Goal: Task Accomplishment & Management: Manage account settings

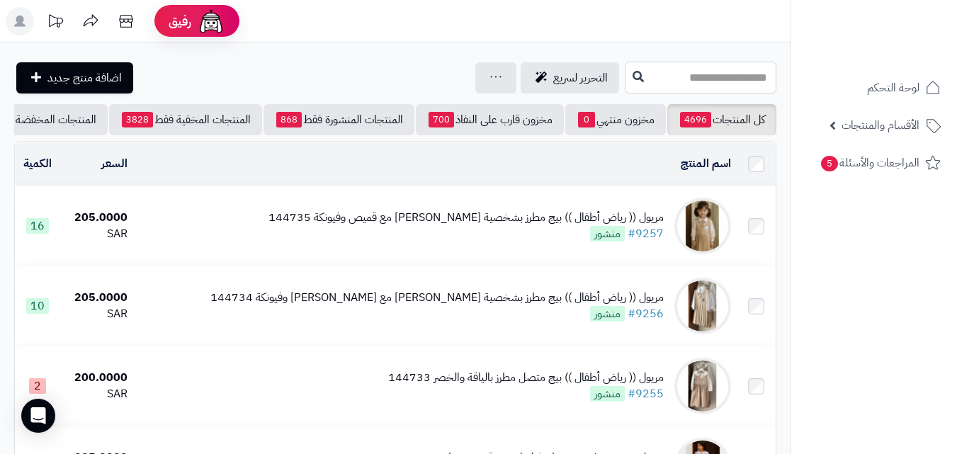
click at [690, 77] on input "text" at bounding box center [701, 78] width 152 height 32
paste input "******"
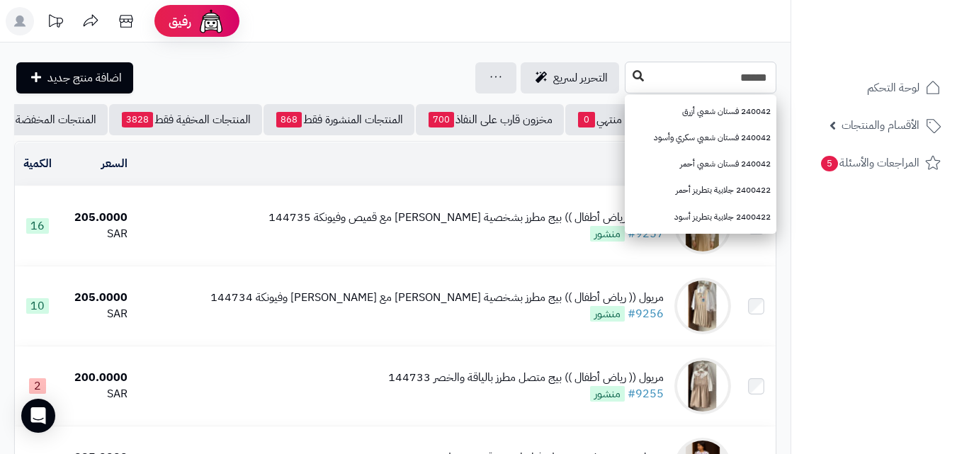
type input "******"
click at [628, 80] on button at bounding box center [638, 76] width 21 height 27
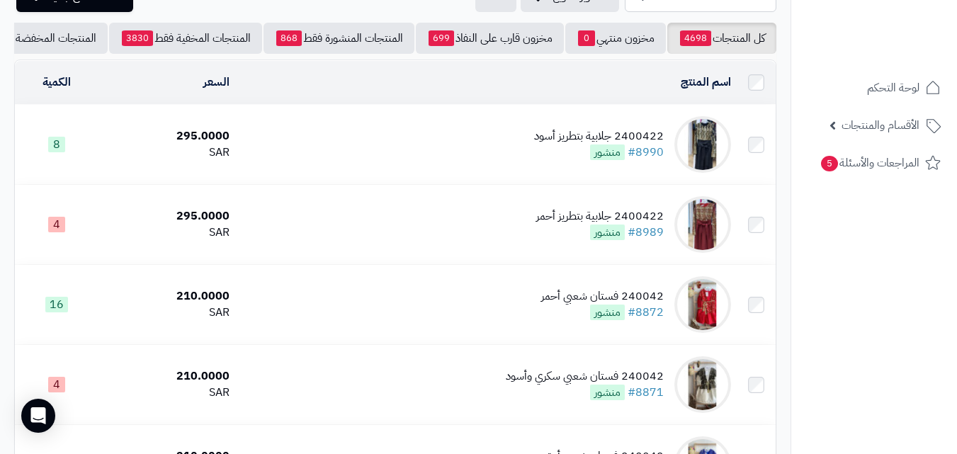
scroll to position [203, 0]
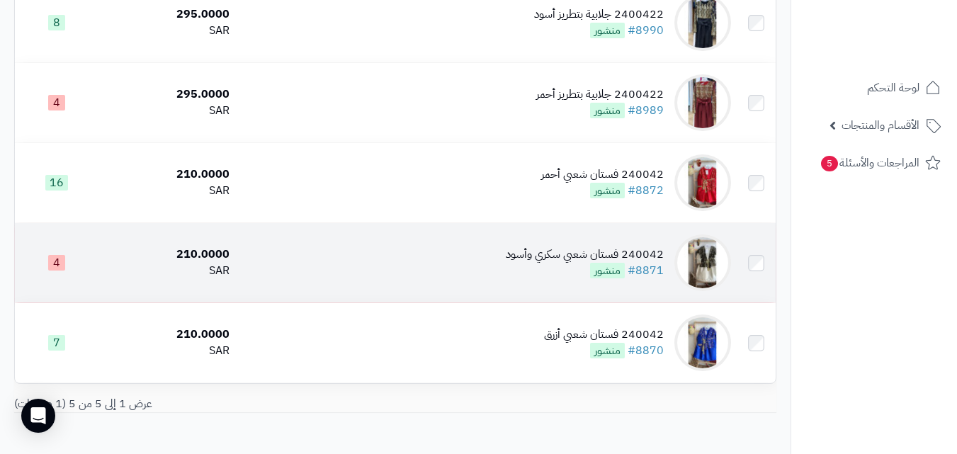
click at [509, 271] on td "240042 فستان شعبي سكري وأسود #8871 منشور" at bounding box center [486, 262] width 502 height 79
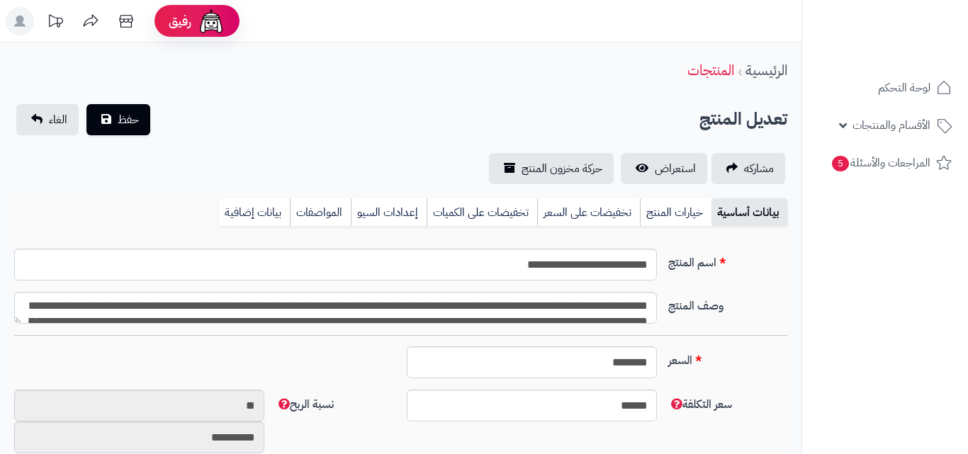
click at [673, 199] on link "خيارات المنتج" at bounding box center [676, 212] width 72 height 28
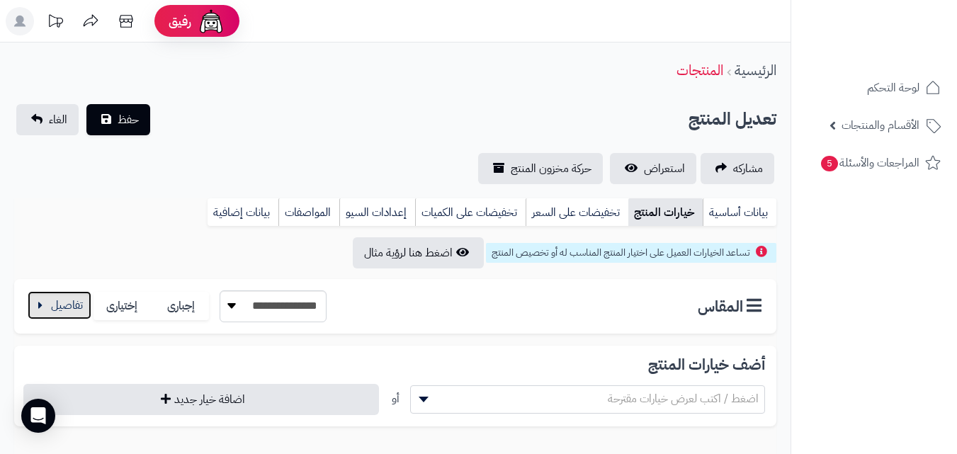
click at [36, 310] on button "button" at bounding box center [60, 305] width 64 height 28
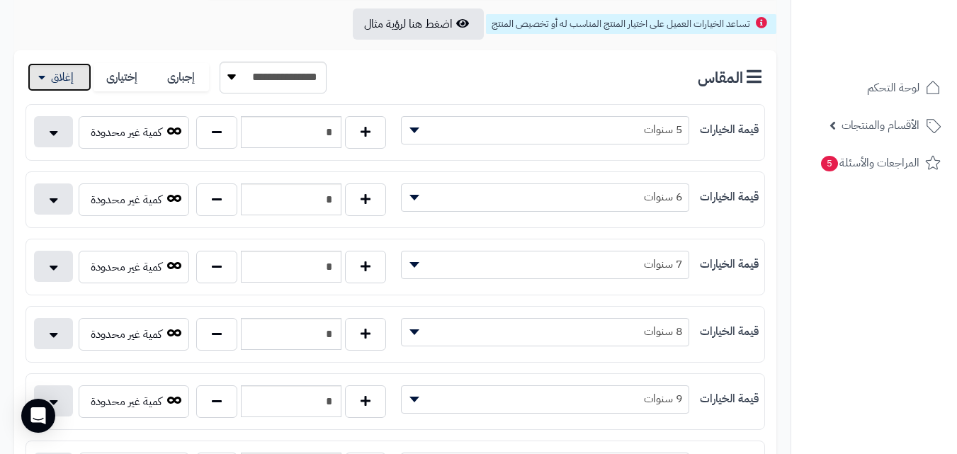
scroll to position [293, 0]
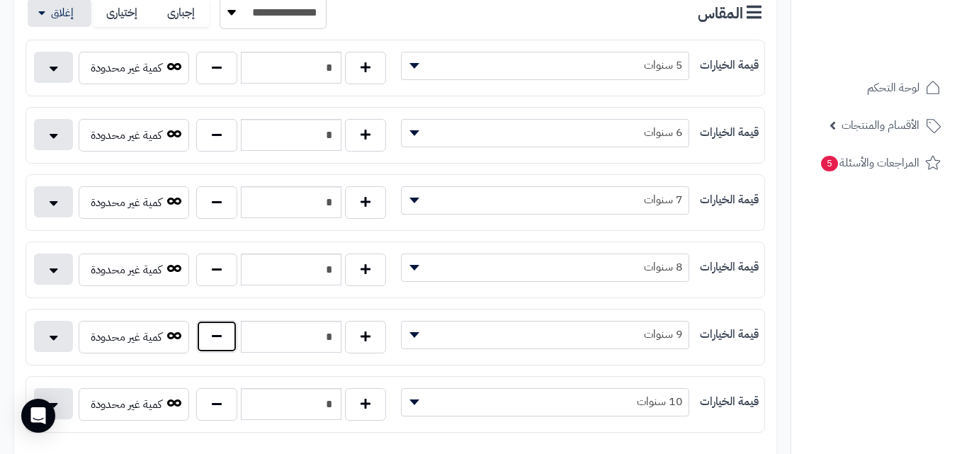
click at [224, 348] on button "button" at bounding box center [216, 336] width 41 height 33
type input "*"
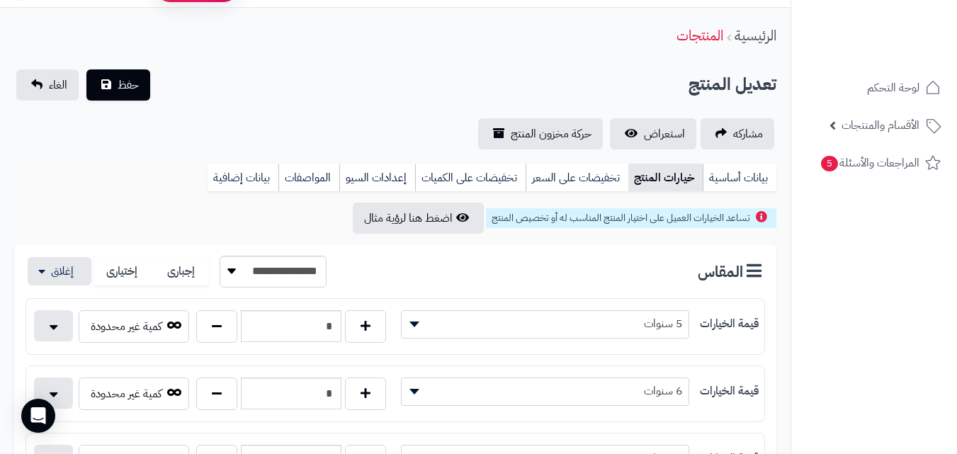
scroll to position [0, 0]
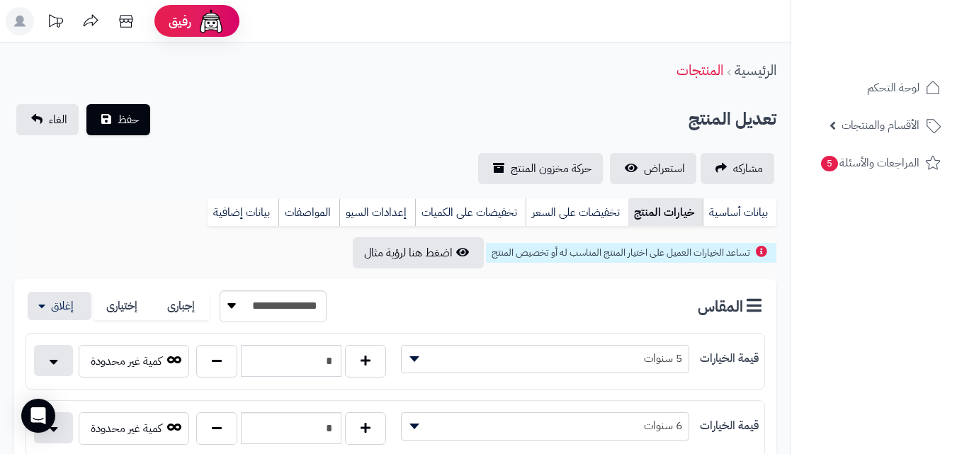
click at [122, 116] on span "حفظ" at bounding box center [128, 119] width 21 height 17
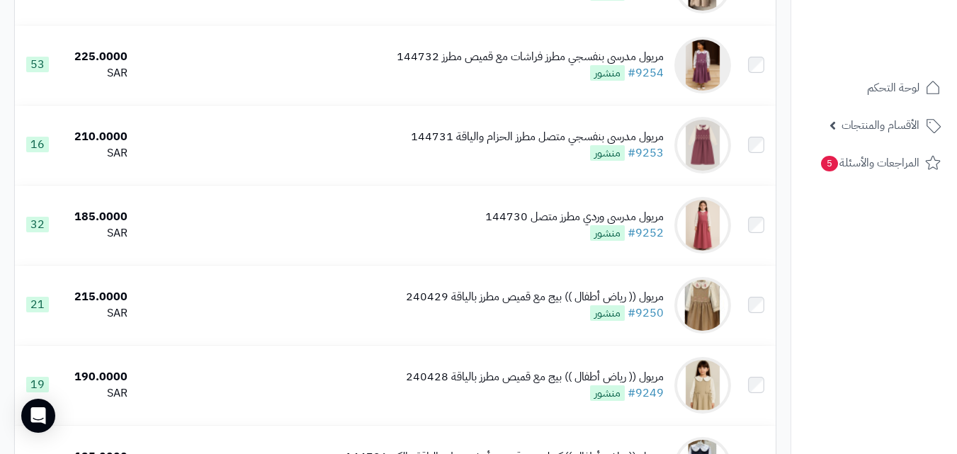
scroll to position [646, 0]
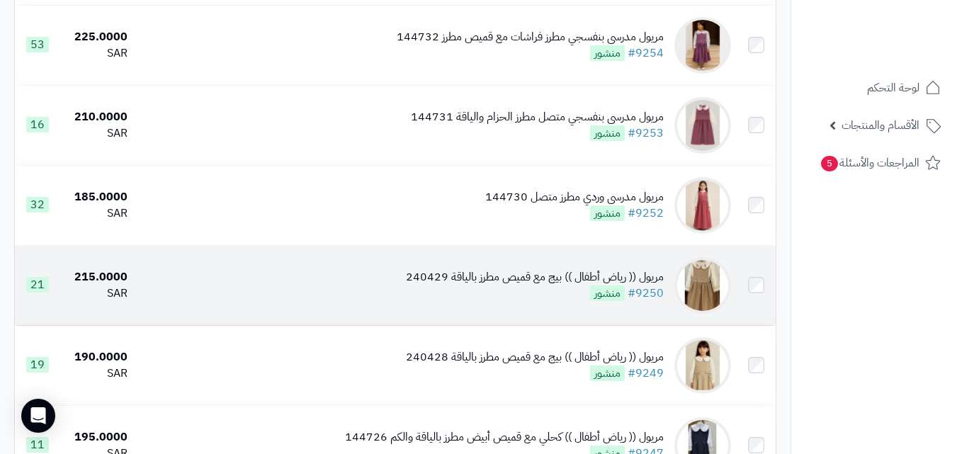
click at [426, 298] on div "مريول (( رياض أطفال )) بيج مع قميص مطرز بالياقة 240429 #9250 منشور" at bounding box center [535, 285] width 258 height 33
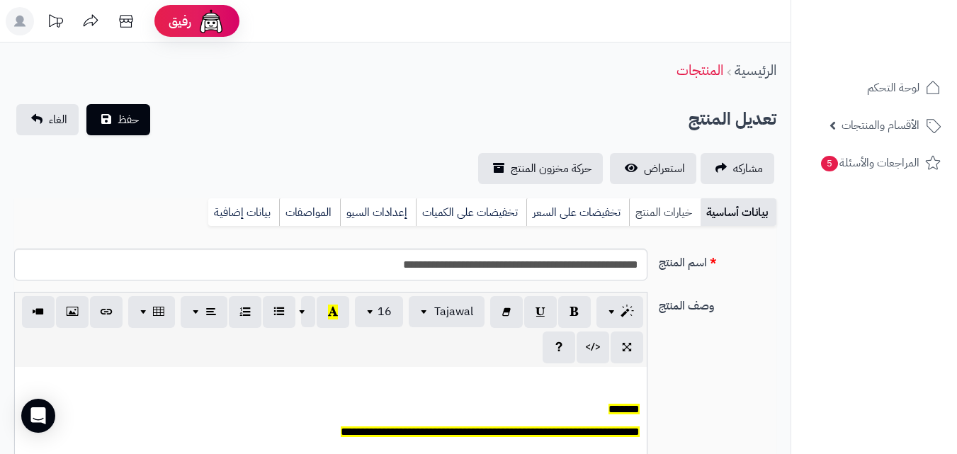
scroll to position [117, 0]
click at [658, 176] on span "استعراض" at bounding box center [664, 168] width 41 height 17
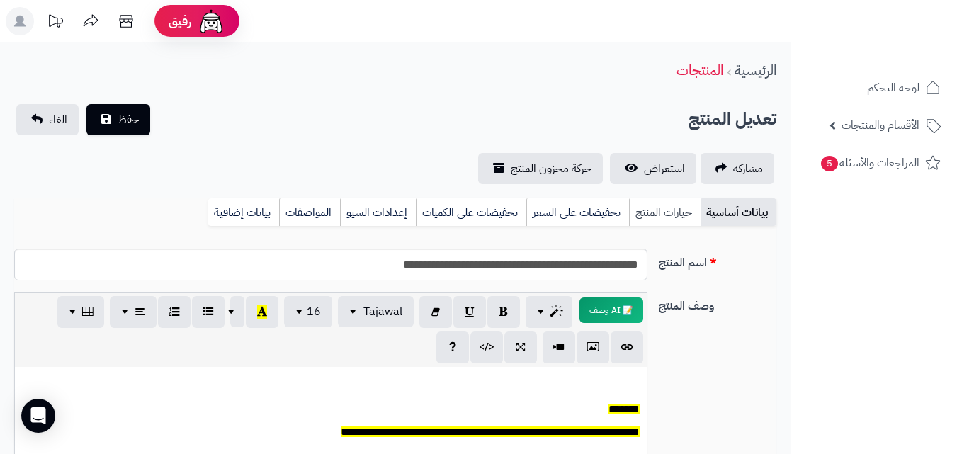
click at [694, 222] on link "خيارات المنتج" at bounding box center [665, 212] width 72 height 28
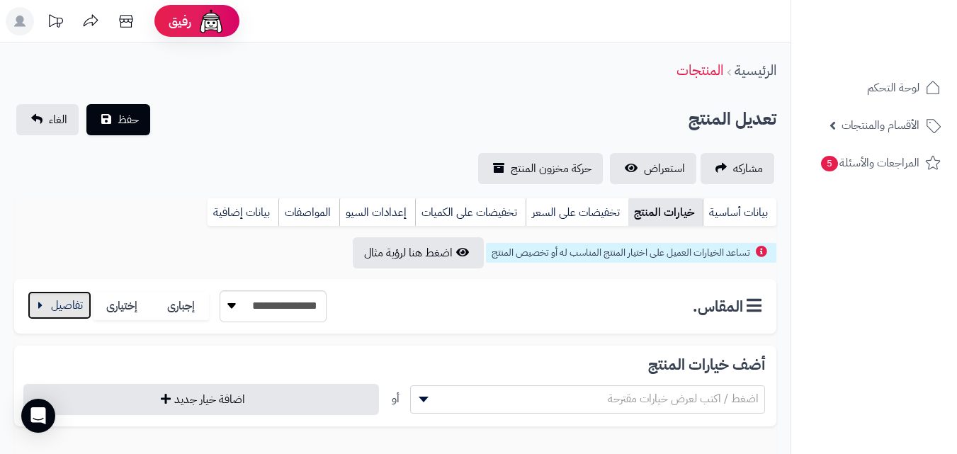
click at [52, 300] on button "button" at bounding box center [60, 305] width 64 height 28
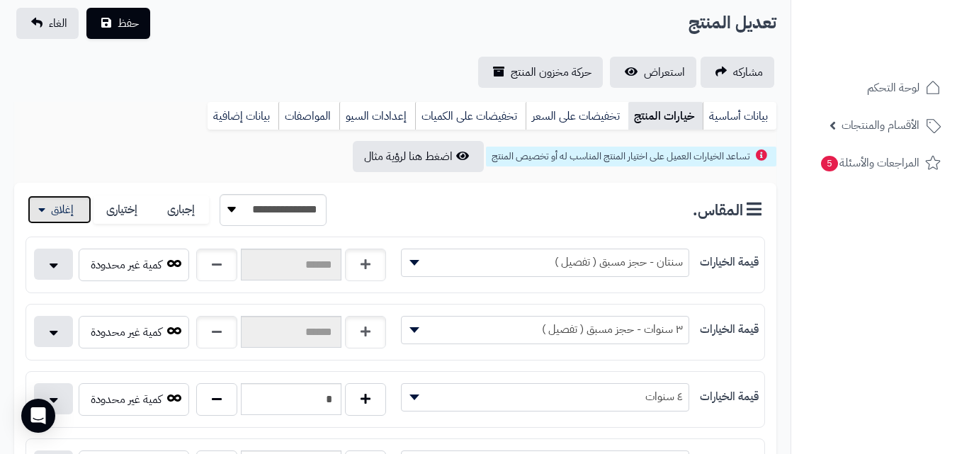
scroll to position [126, 0]
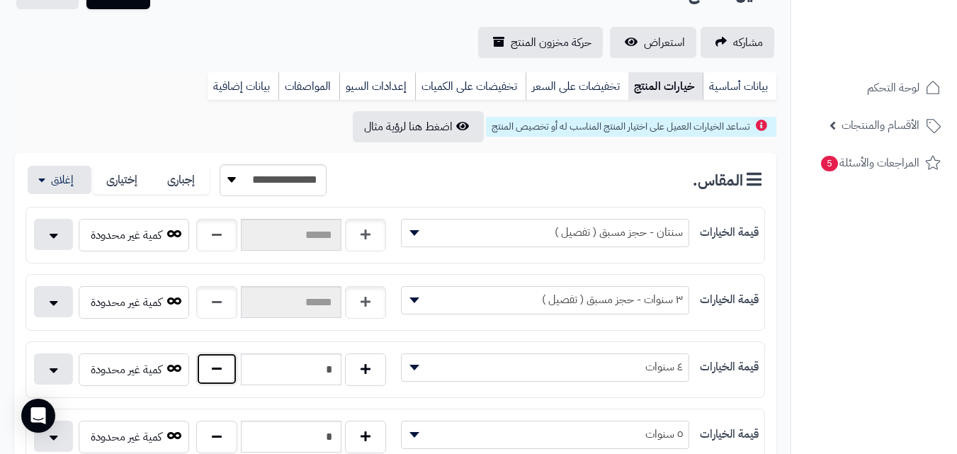
click at [237, 369] on button "button" at bounding box center [216, 369] width 41 height 33
type input "*"
click at [125, 11] on div "**********" at bounding box center [395, 18] width 791 height 80
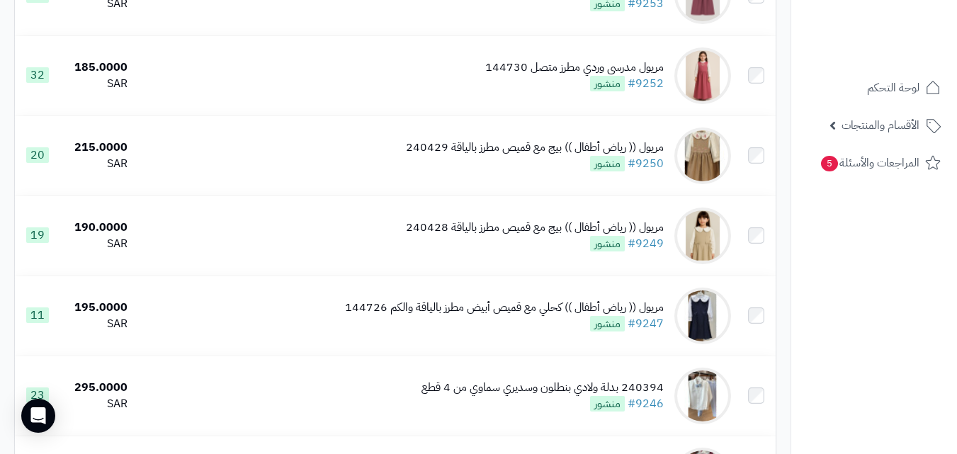
scroll to position [779, 0]
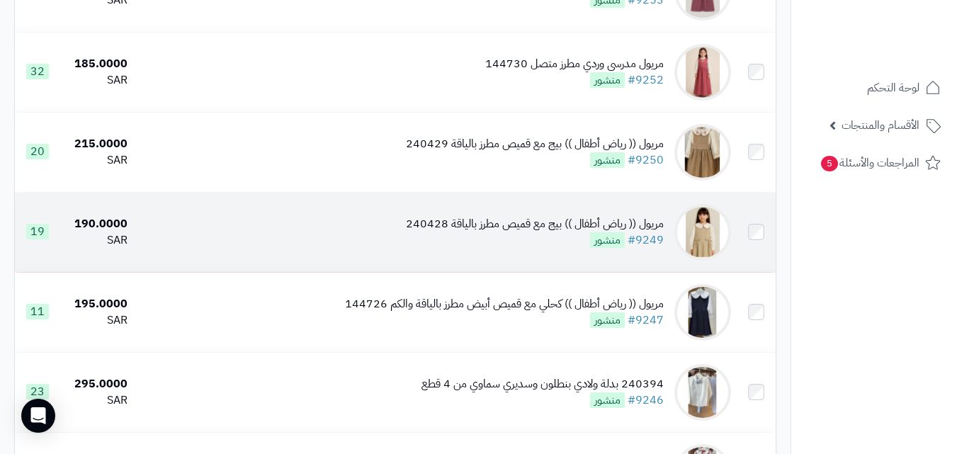
click at [535, 246] on div "مريول (( رياض أطفال )) بيج مع قميص مطرز بالياقة 240428 #9249 منشور" at bounding box center [535, 232] width 258 height 33
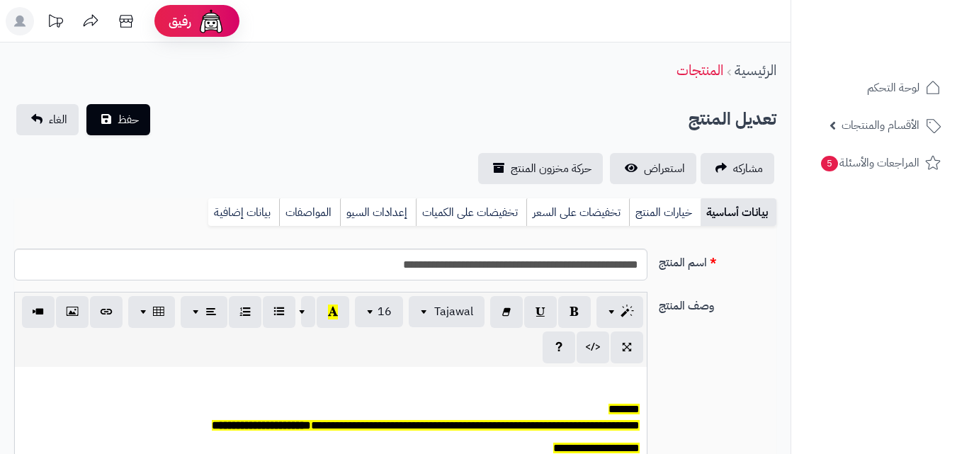
scroll to position [117, 0]
click at [653, 225] on link "خيارات المنتج" at bounding box center [665, 212] width 72 height 28
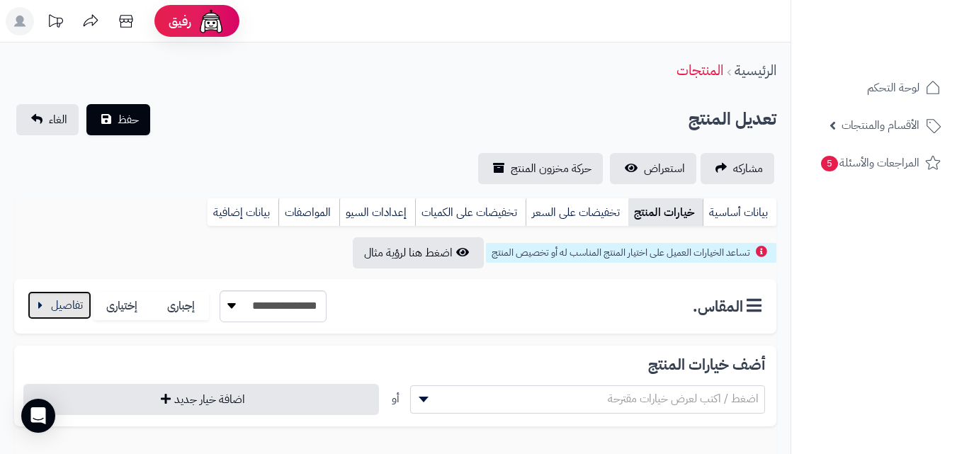
click at [86, 296] on button "button" at bounding box center [60, 305] width 64 height 28
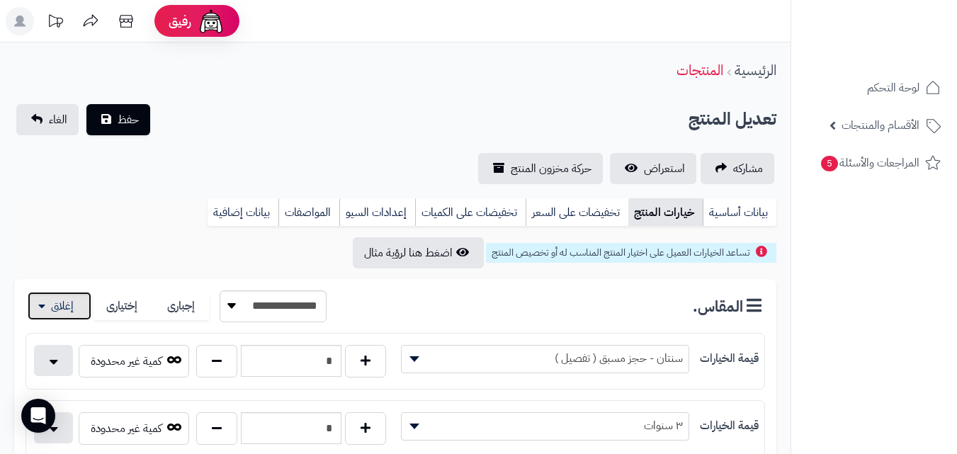
scroll to position [397, 0]
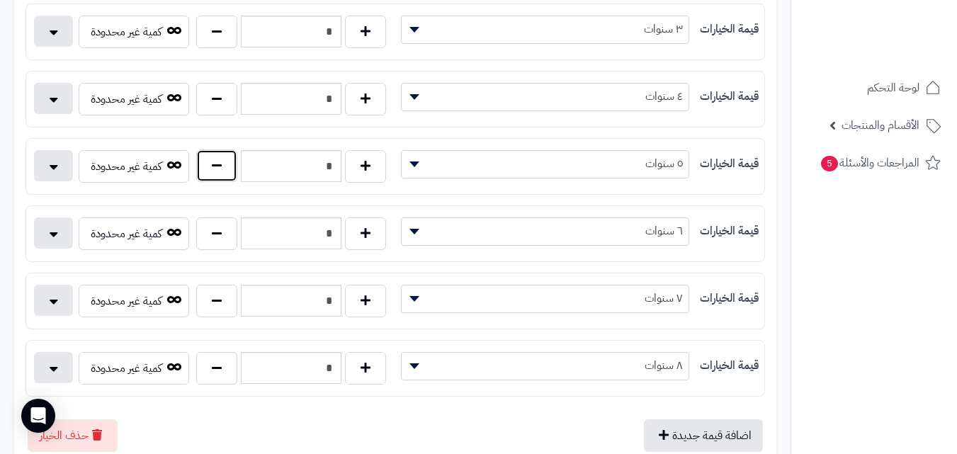
click at [203, 172] on button "button" at bounding box center [216, 166] width 41 height 33
type input "*"
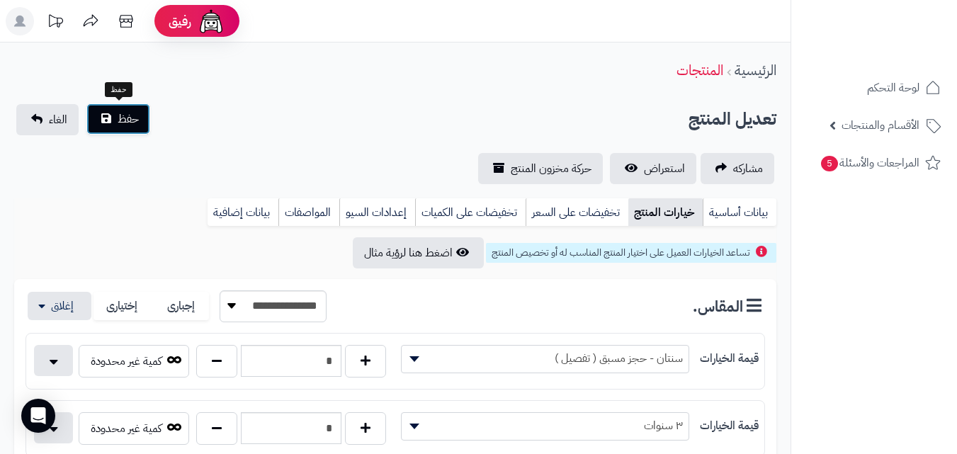
click at [98, 103] on button "حفظ" at bounding box center [118, 118] width 64 height 31
